Goal: Use online tool/utility: Utilize a website feature to perform a specific function

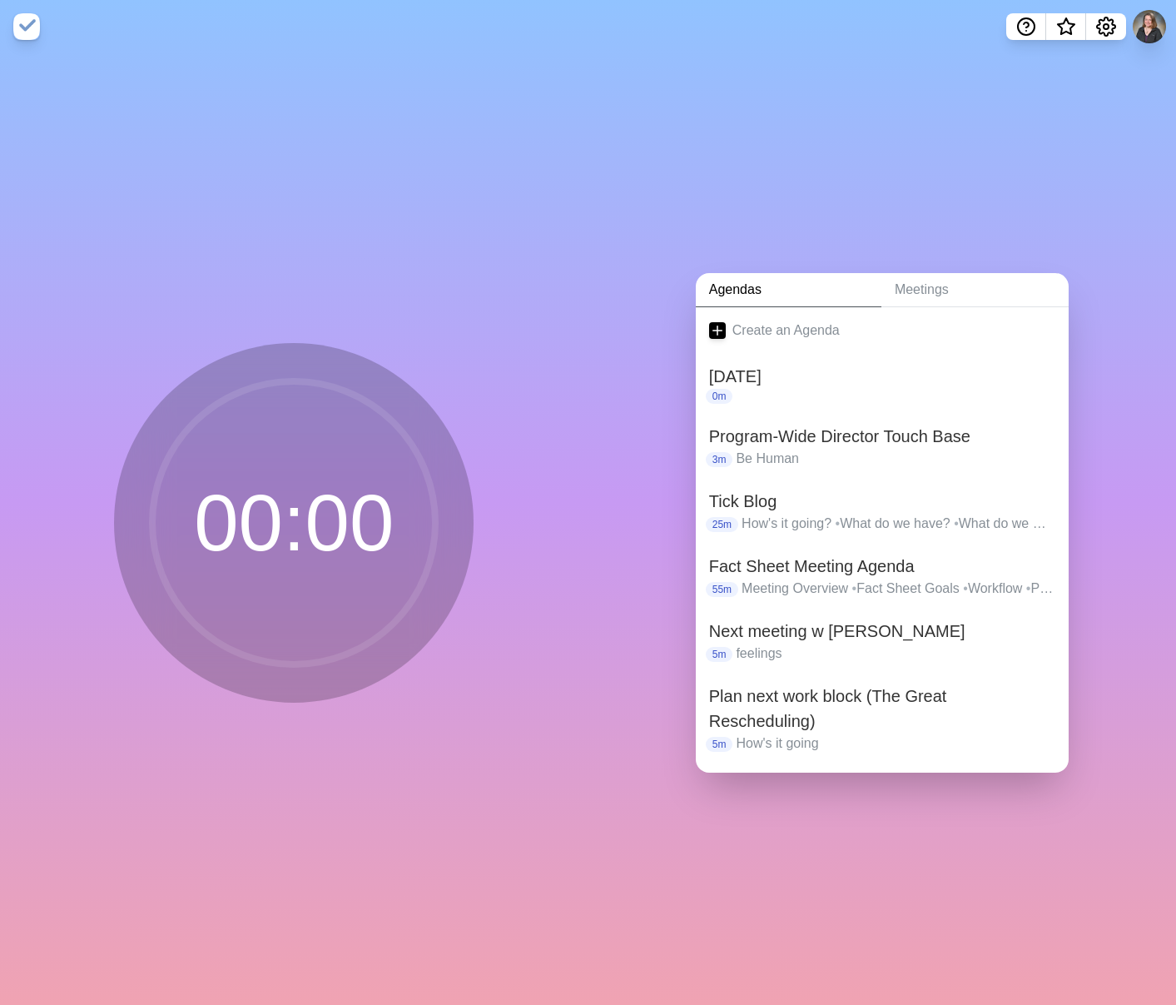
click at [204, 106] on div "00 : 00" at bounding box center [294, 528] width 588 height 951
click at [86, 126] on div "00 : 00" at bounding box center [294, 528] width 588 height 951
click at [831, 430] on h2 "Program-Wide Director Touch Base" at bounding box center [882, 436] width 346 height 25
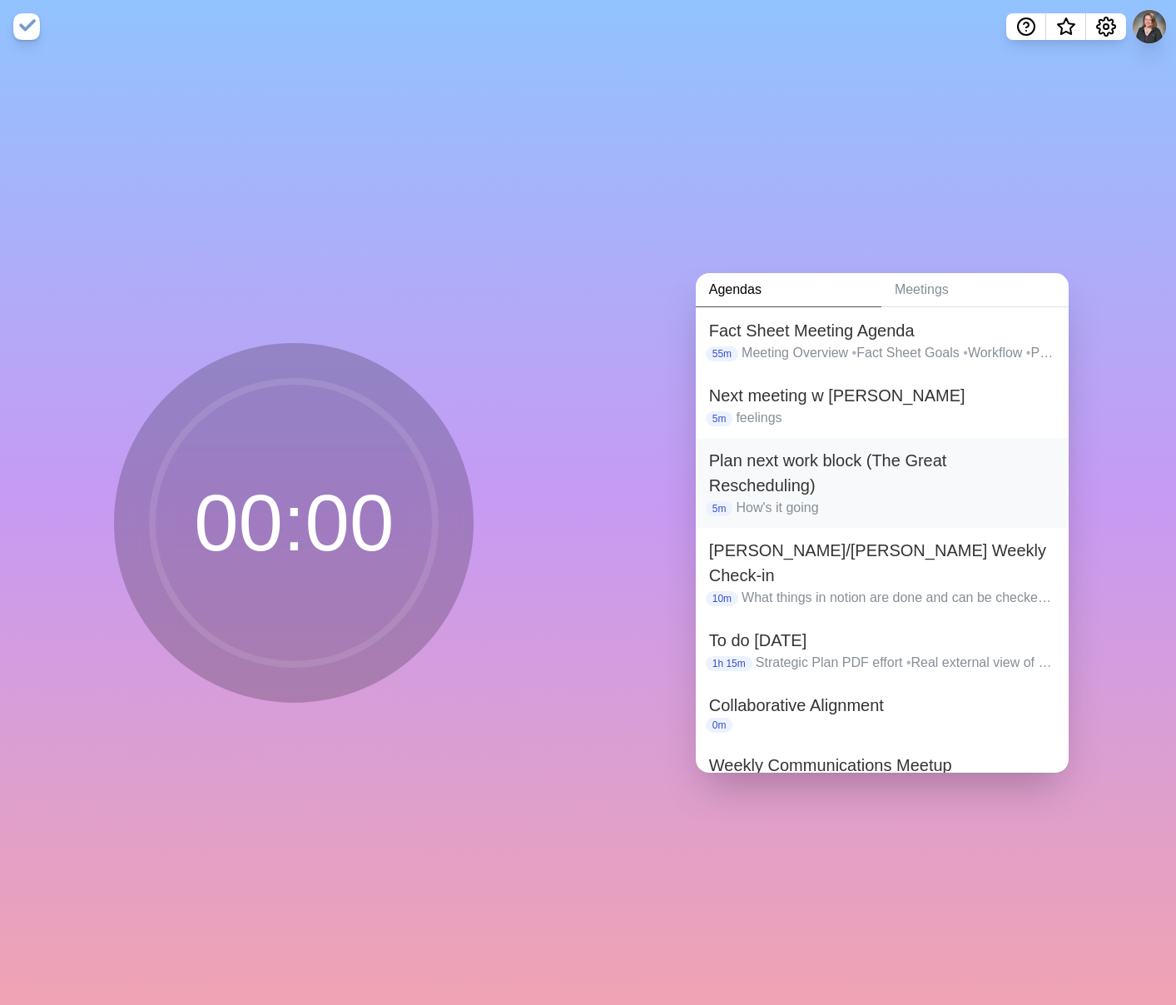
scroll to position [246, 0]
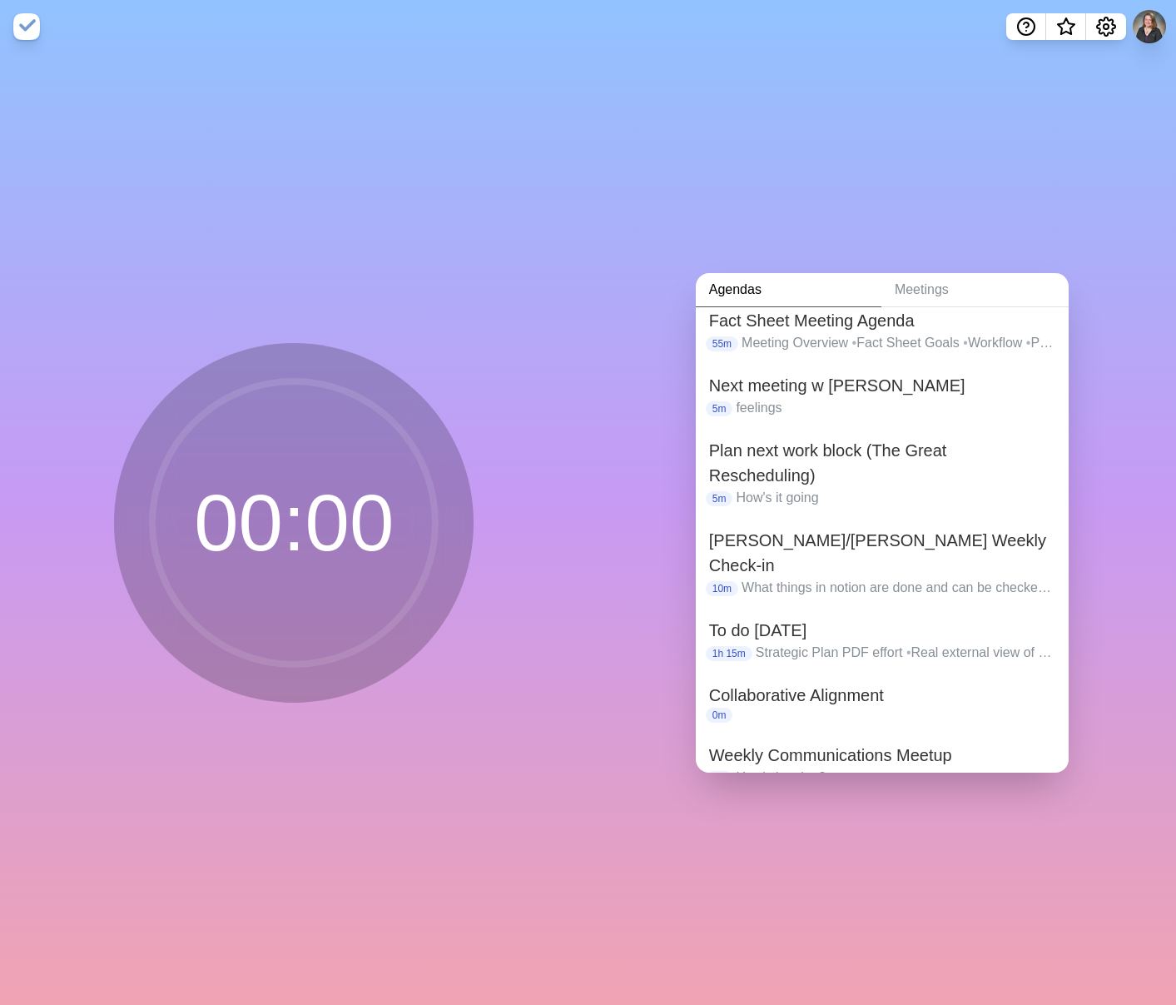
click at [182, 163] on div "00 : 00" at bounding box center [294, 528] width 588 height 951
click at [835, 159] on div "Agendas Meetings Create an Agenda [DATE] 0m Program-Wide Director Touch Base 3m…" at bounding box center [882, 528] width 588 height 951
